Goal: Find specific page/section: Find specific page/section

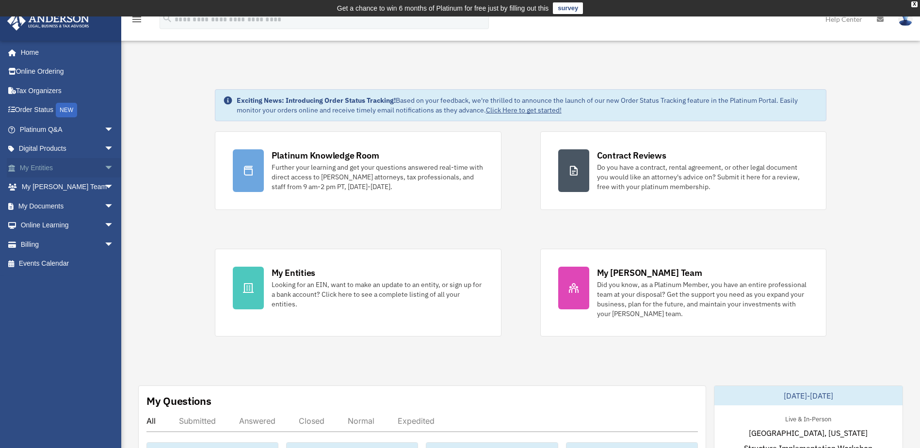
click at [104, 170] on span "arrow_drop_down" at bounding box center [113, 168] width 19 height 20
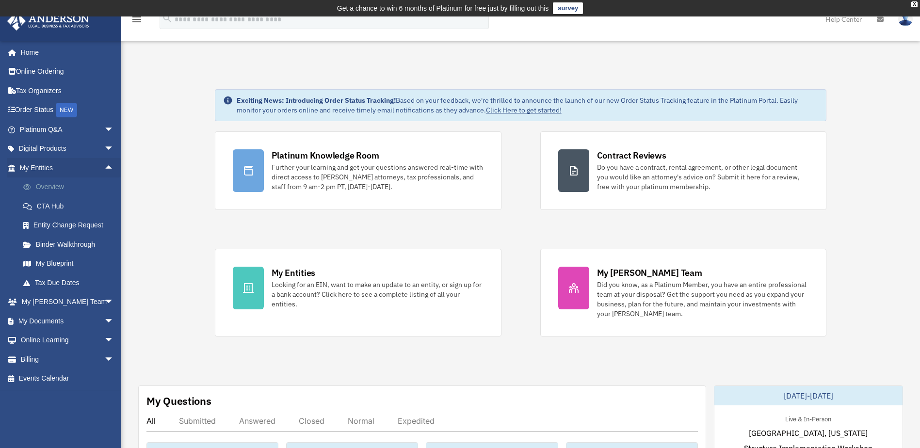
click at [45, 187] on link "Overview" at bounding box center [71, 187] width 115 height 19
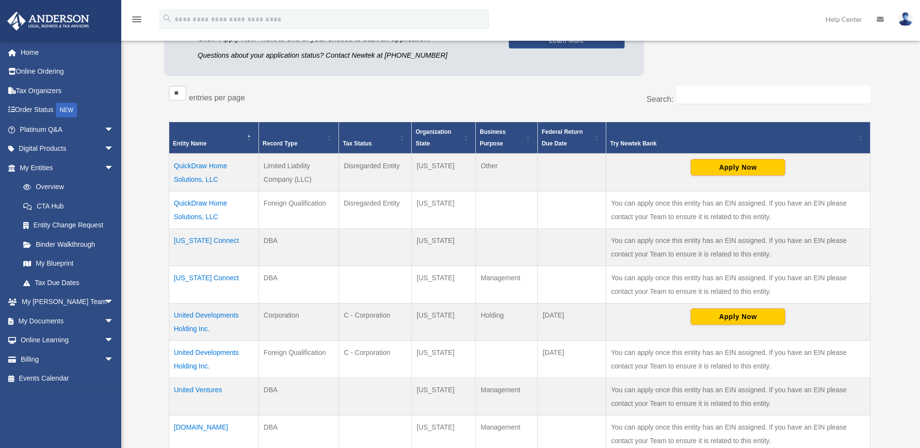
scroll to position [194, 0]
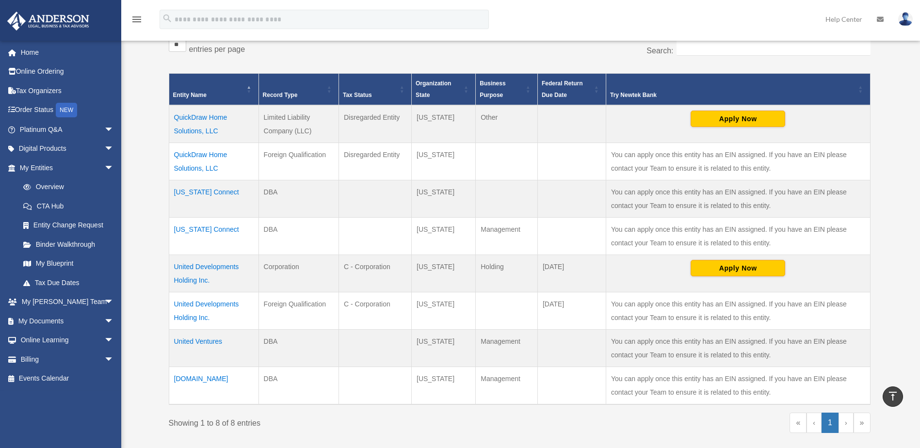
click at [182, 380] on td "[DOMAIN_NAME]" at bounding box center [214, 386] width 90 height 38
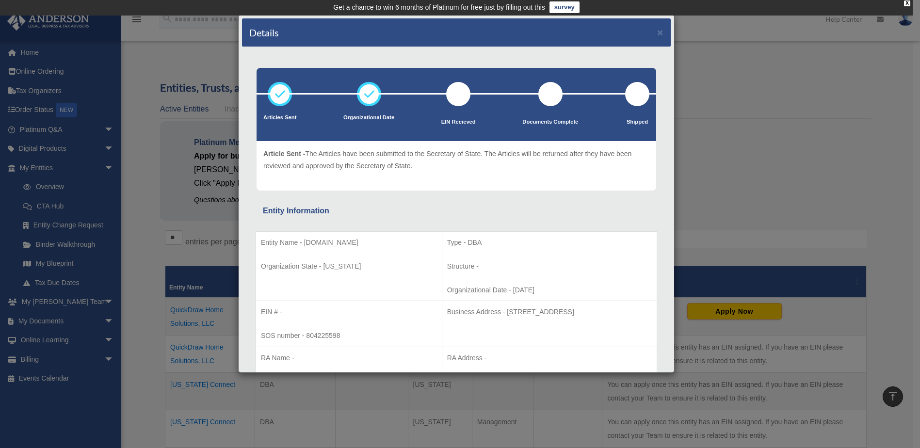
scroll to position [0, 0]
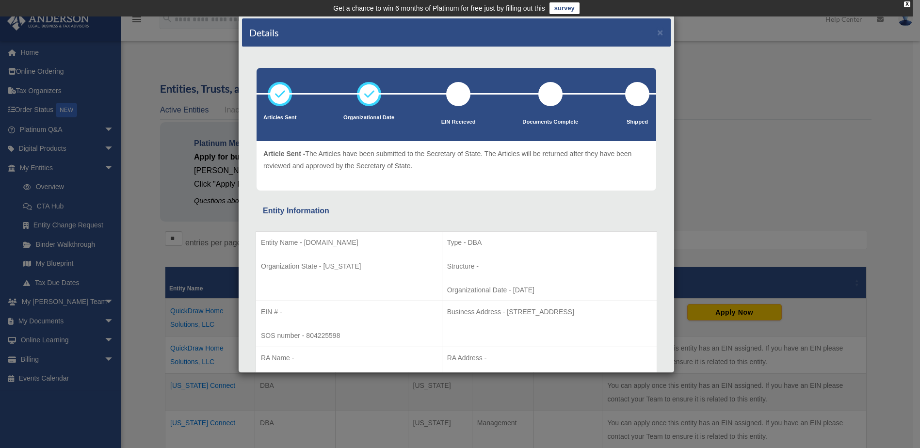
click at [232, 252] on div "Details × Articles Sent Organizational Date" at bounding box center [460, 224] width 920 height 448
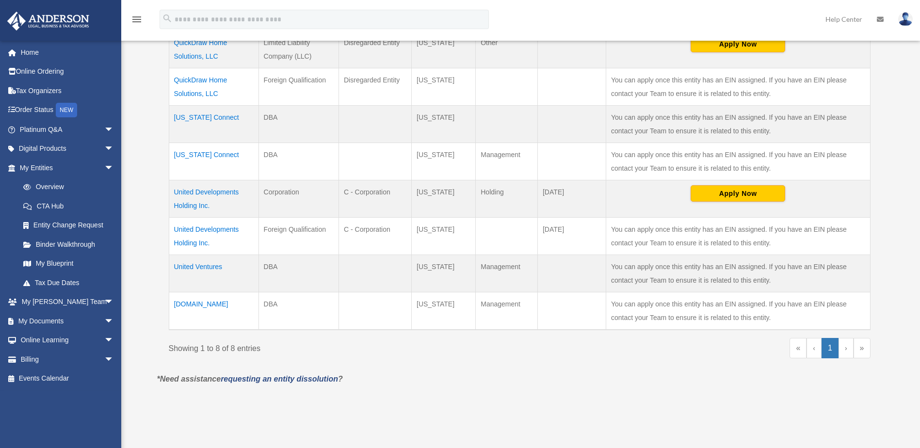
scroll to position [291, 0]
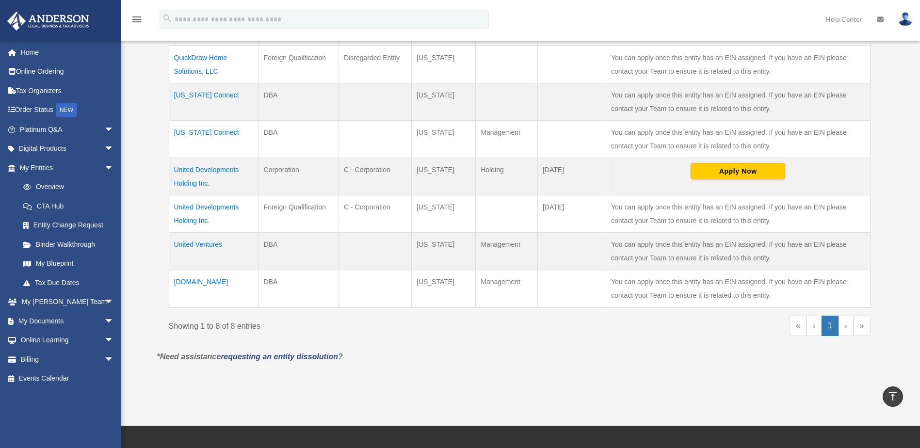
click at [218, 241] on td "United Ventures" at bounding box center [214, 250] width 90 height 37
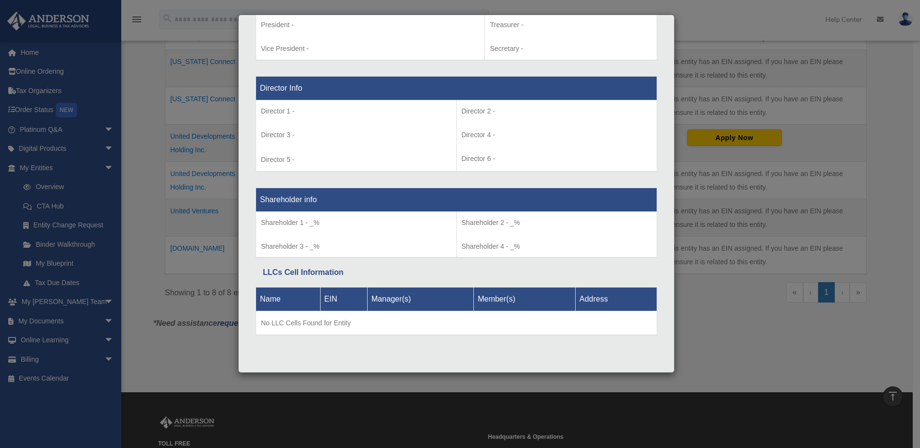
scroll to position [340, 0]
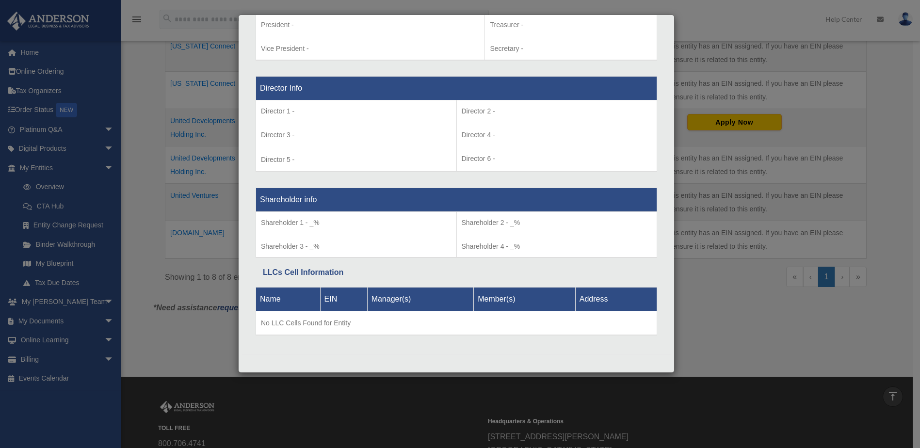
click at [217, 258] on div "Details × Articles Sent Organizational Date" at bounding box center [460, 224] width 920 height 448
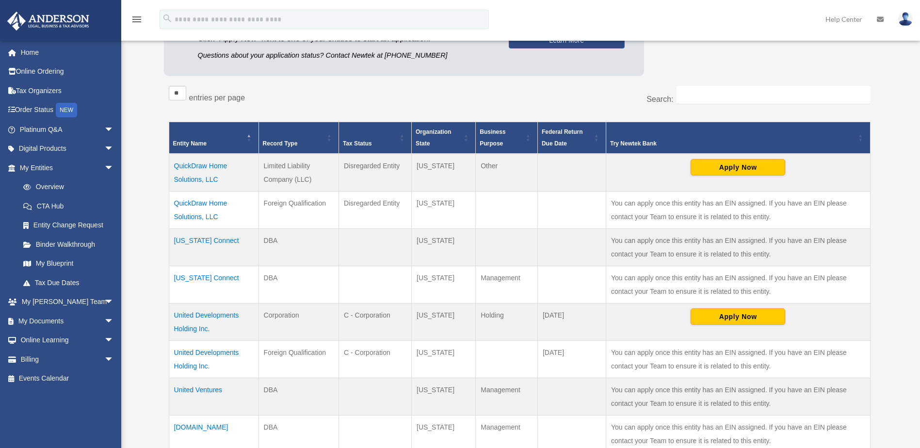
scroll to position [194, 0]
